Goal: Check status: Check status

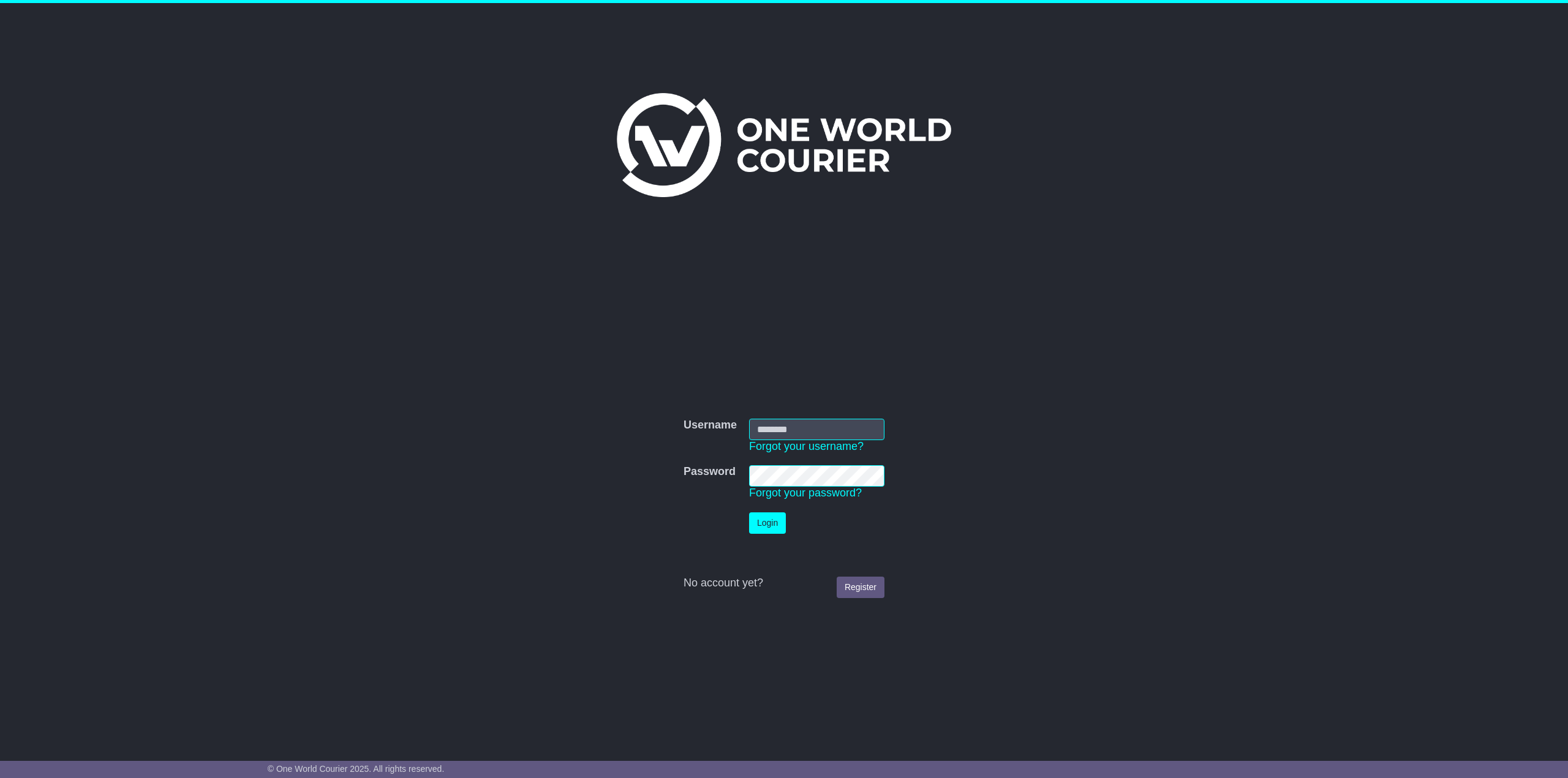
type input "**********"
drag, startPoint x: 0, startPoint y: 0, endPoint x: 764, endPoint y: 520, distance: 924.2
click at [764, 520] on button "Login" at bounding box center [767, 523] width 36 height 21
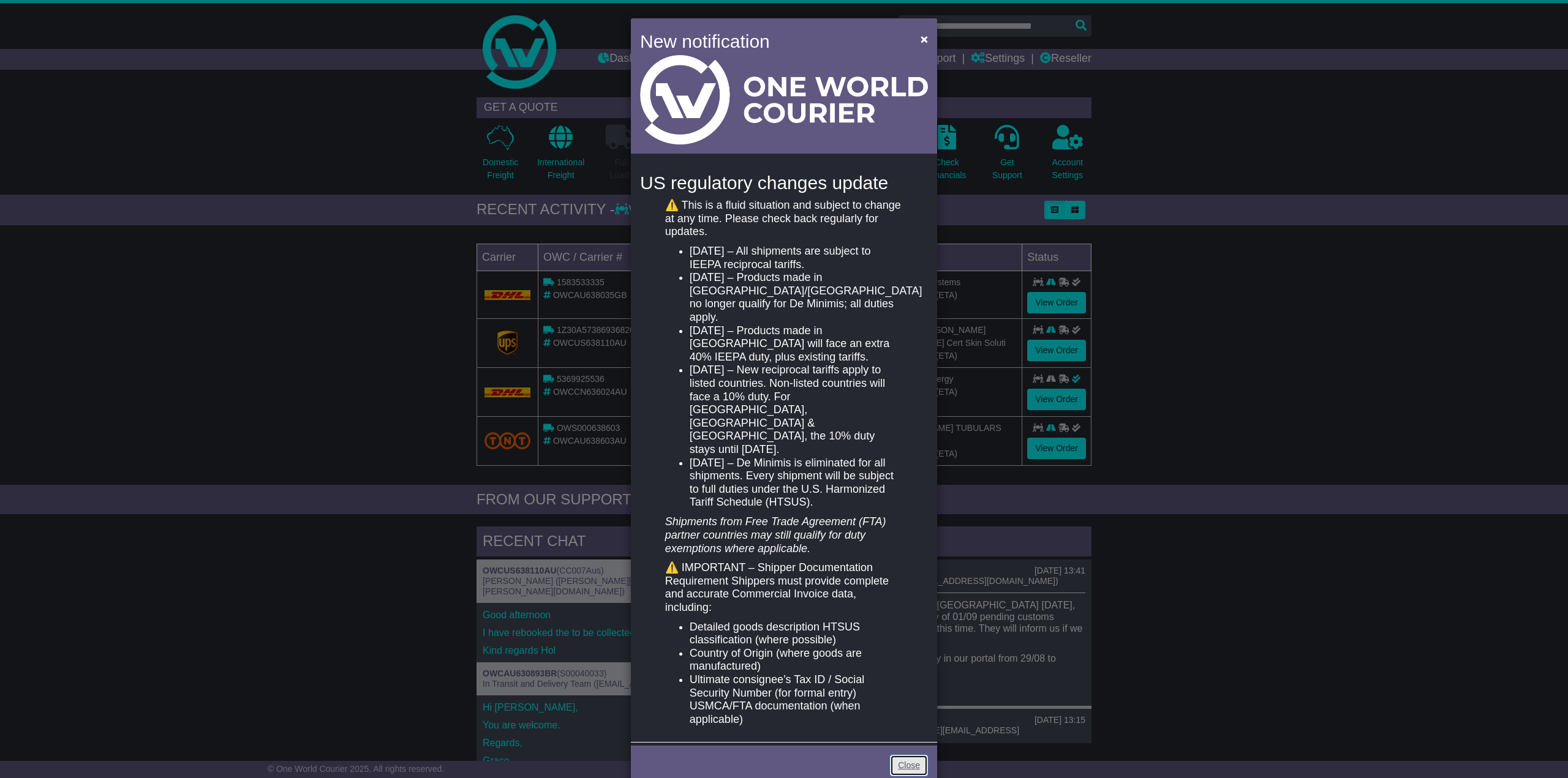
click at [899, 755] on link "Close" at bounding box center [909, 765] width 38 height 21
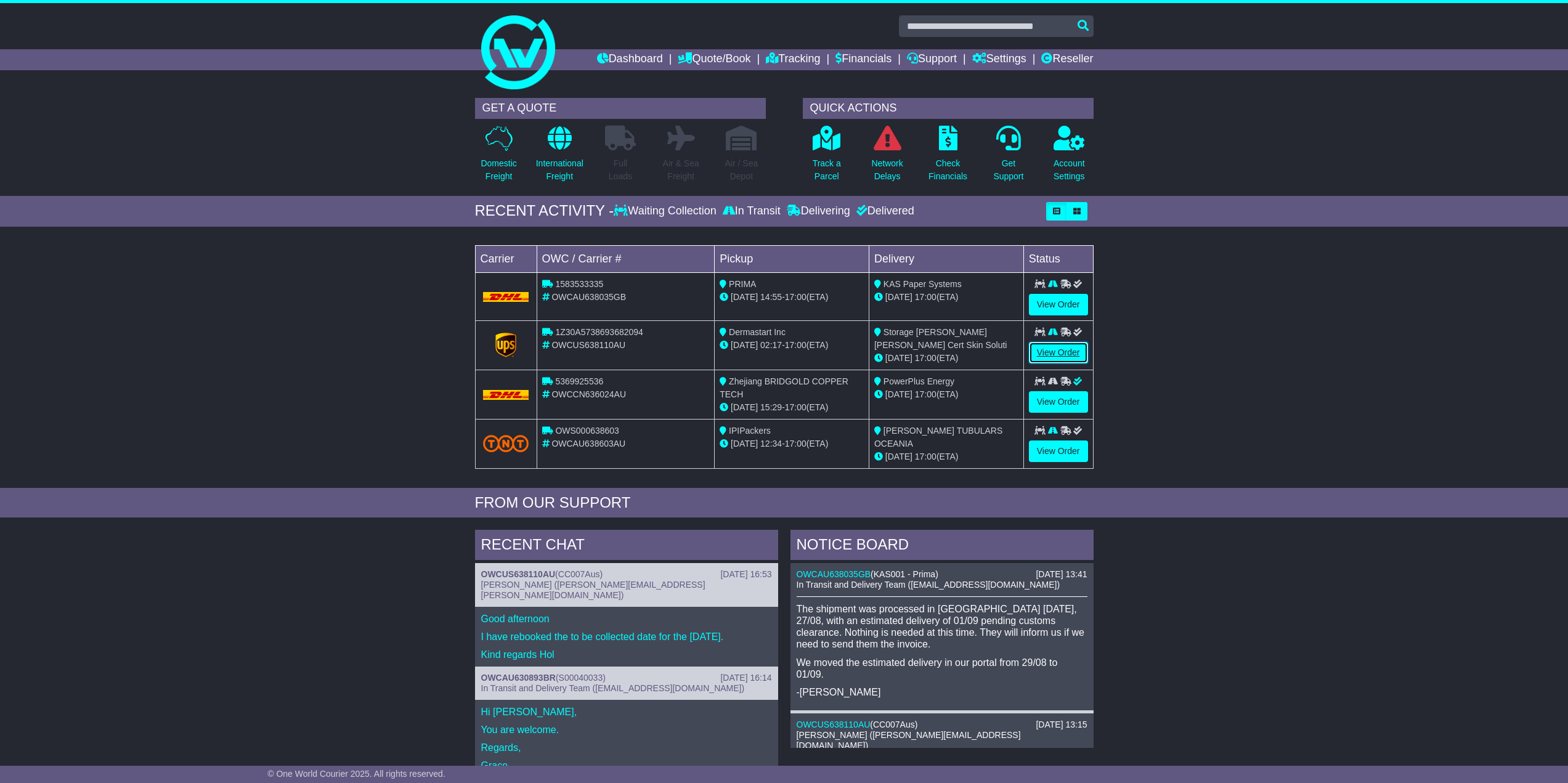
click at [1050, 357] on link "View Order" at bounding box center [1059, 353] width 59 height 22
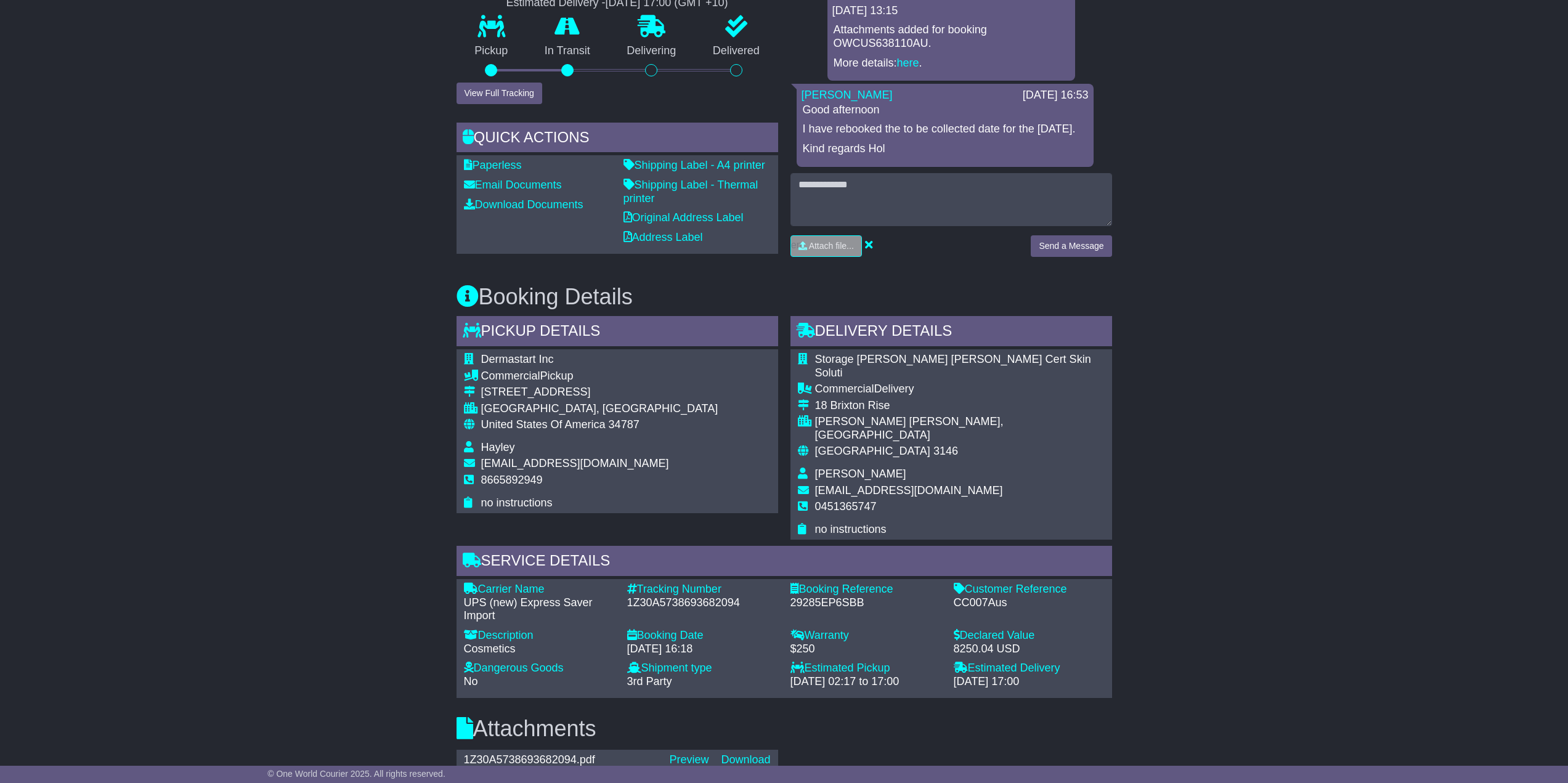
scroll to position [370, 0]
